Goal: Check status: Check status

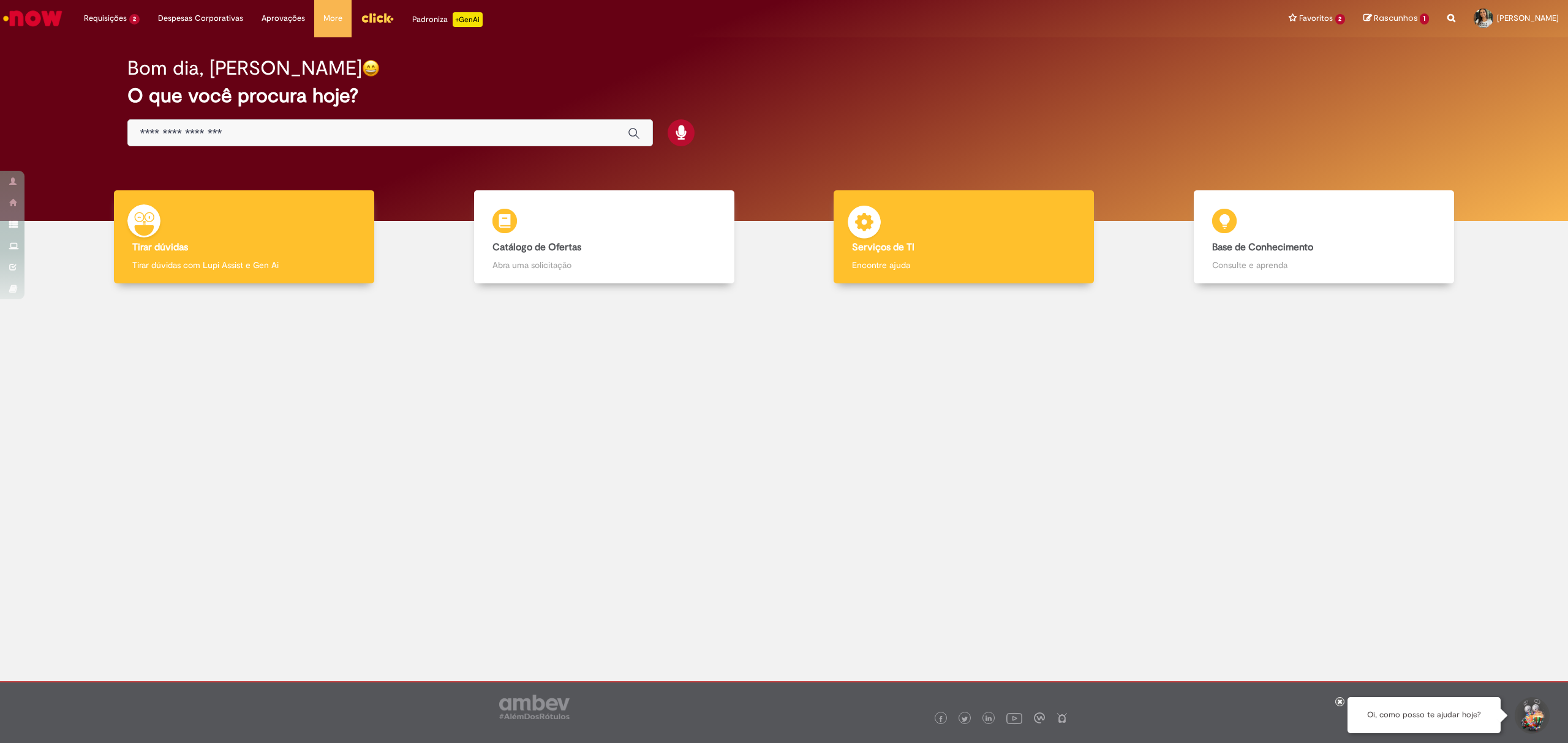
click at [905, 276] on div "Serviços de TI Serviços de TI Encontre ajuda" at bounding box center [964, 237] width 260 height 94
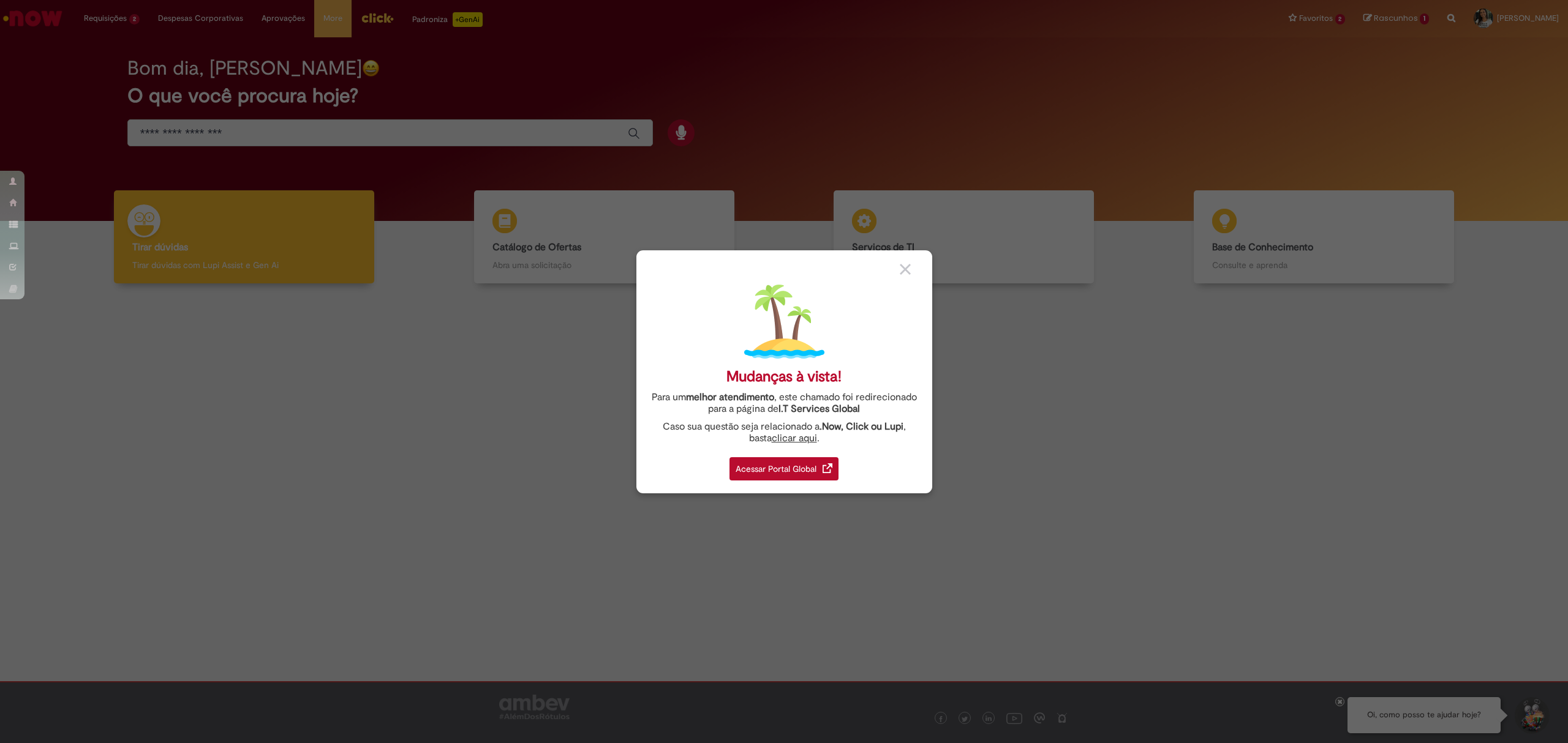
click at [759, 479] on div "Acessar Portal Global" at bounding box center [784, 468] width 109 height 23
click at [766, 469] on div "Acessar Portal Global" at bounding box center [784, 468] width 109 height 23
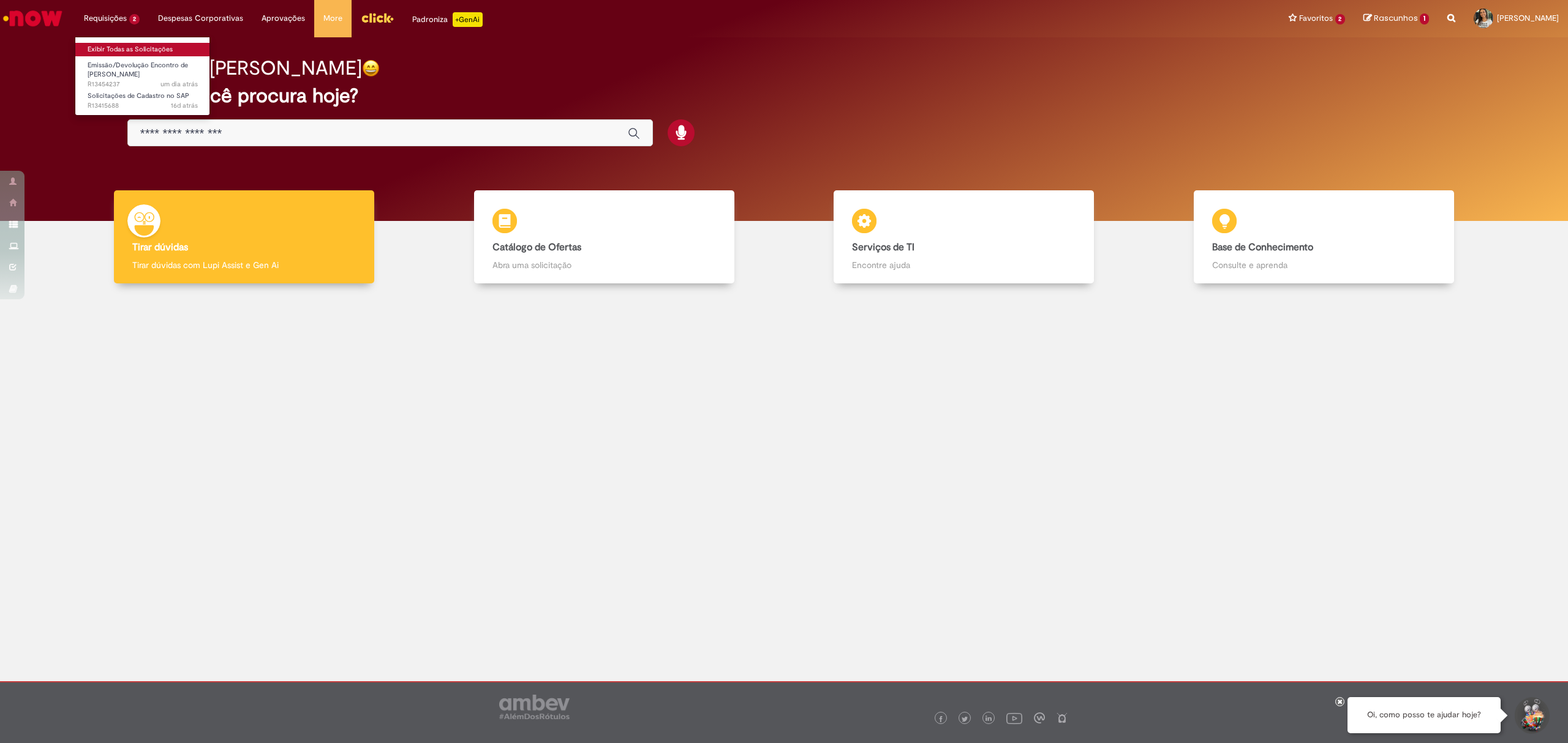
click at [155, 47] on link "Exibir Todas as Solicitações" at bounding box center [143, 49] width 135 height 14
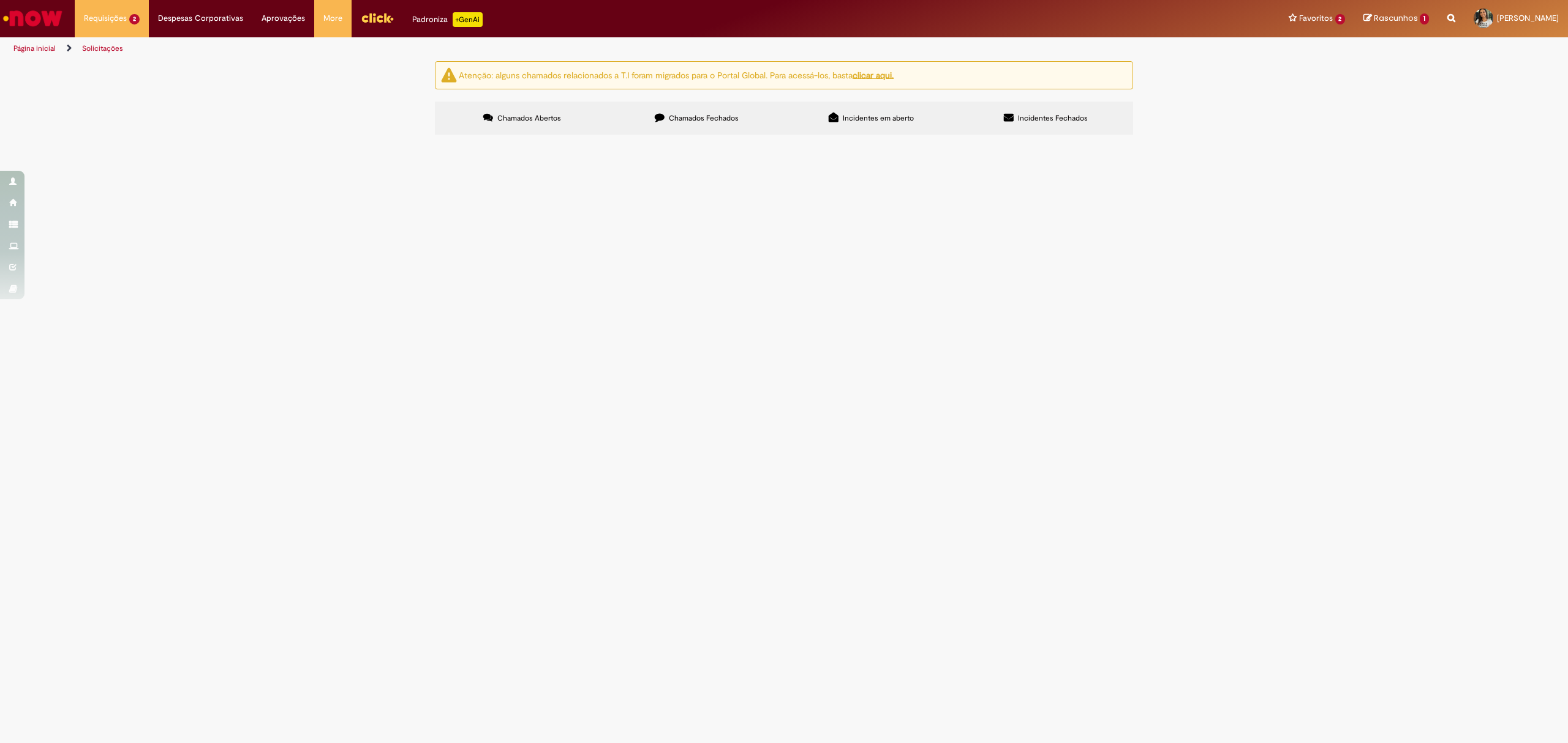
click at [675, 119] on span "Chamados Fechados" at bounding box center [703, 118] width 70 height 10
click at [0, 0] on span "Exceção de pagamentos" at bounding box center [0, 0] width 0 height 0
click at [0, 0] on span "Solicito exceção de pagamento conforme anexo - mesmo histórico do chamado anter…" at bounding box center [0, 0] width 0 height 0
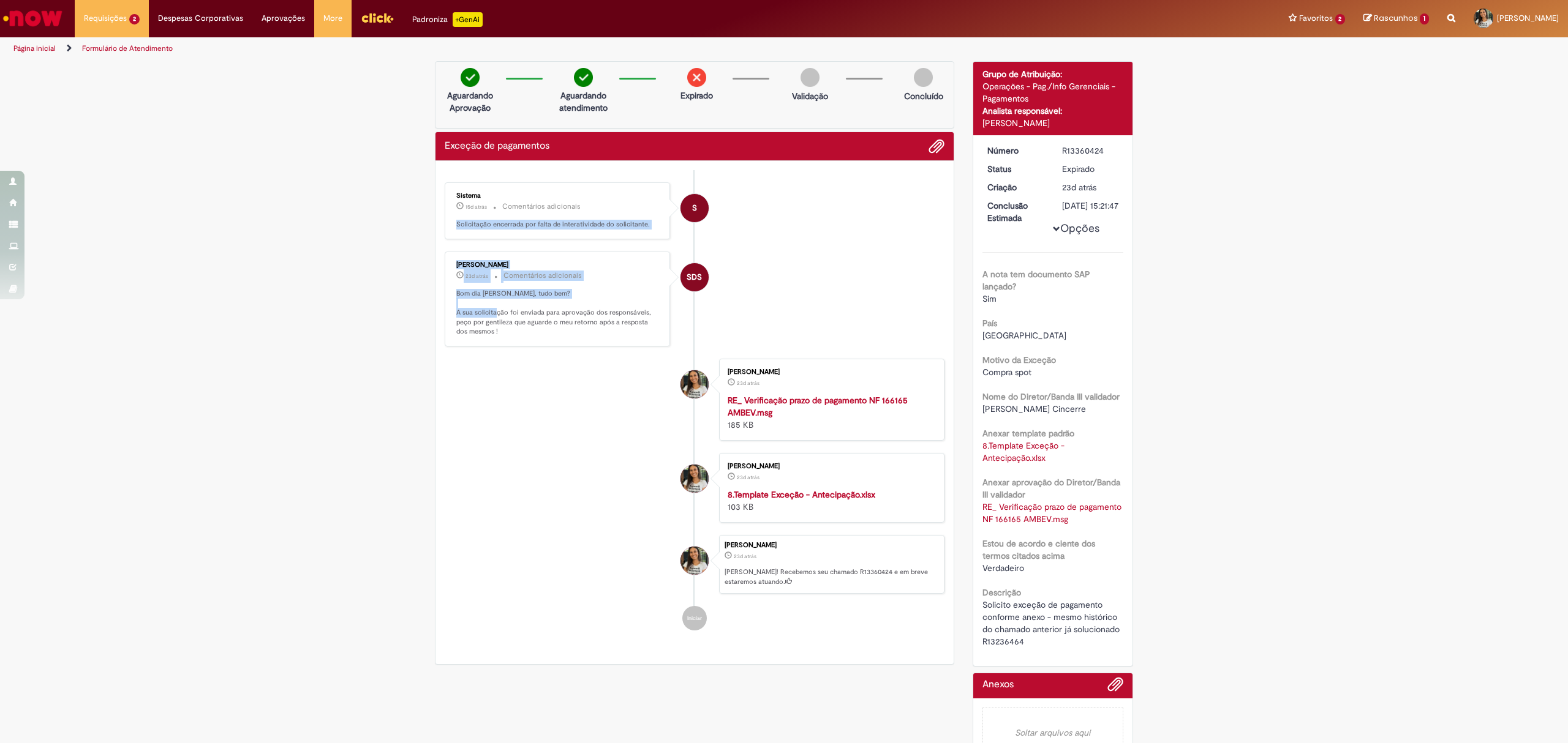
drag, startPoint x: 439, startPoint y: 231, endPoint x: 514, endPoint y: 320, distance: 116.4
click at [514, 320] on div "[PERSON_NAME] 23d atrás 23 dias atrás Comentários adicionais Bom dia Tayna, tud…" at bounding box center [557, 299] width 225 height 96
click at [514, 320] on p "Bom dia [PERSON_NAME], tudo bem? A sua solicitação foi enviada para aprovação d…" at bounding box center [559, 313] width 204 height 48
click at [503, 261] on div "[PERSON_NAME]" at bounding box center [559, 264] width 204 height 7
click at [503, 259] on div "[PERSON_NAME] 23d atrás 23 dias atrás Comentários adicionais Bom dia Tayna, tud…" at bounding box center [557, 300] width 218 height 88
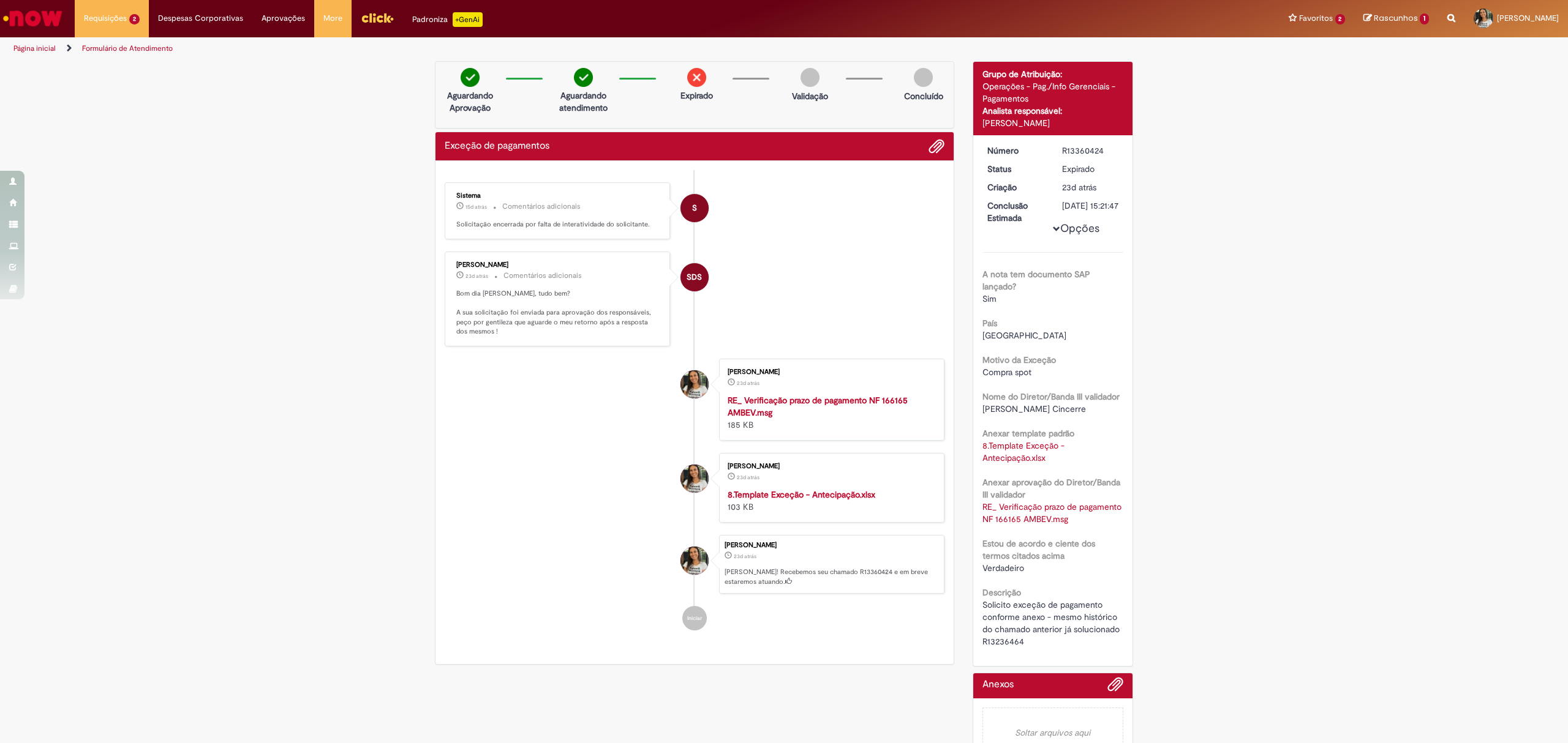
click at [503, 259] on div "[PERSON_NAME] 23d atrás 23 dias atrás Comentários adicionais Bom dia Tayna, tud…" at bounding box center [557, 300] width 218 height 88
click at [510, 265] on div "[PERSON_NAME]" at bounding box center [559, 264] width 204 height 7
click at [511, 266] on div "[PERSON_NAME]" at bounding box center [559, 264] width 204 height 7
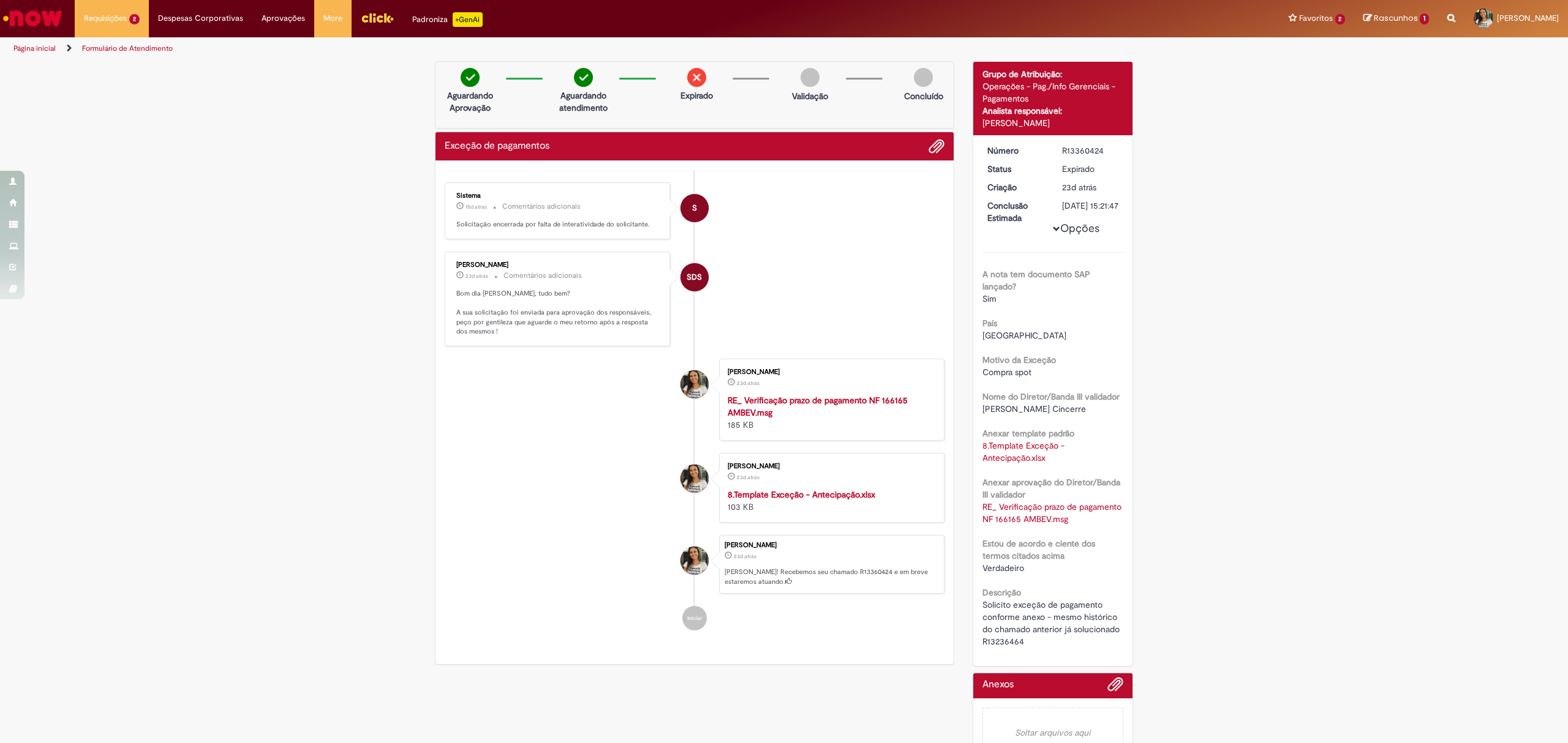
click at [1355, 348] on div "Verificar Código de Barras Aguardando Aprovação Aguardando atendimento Expirado…" at bounding box center [784, 417] width 1568 height 712
